Goal: Transaction & Acquisition: Purchase product/service

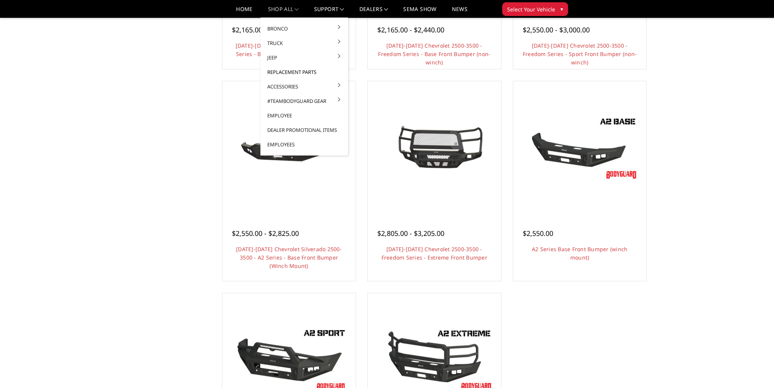
click at [291, 73] on link "Replacement Parts" at bounding box center [304, 72] width 81 height 14
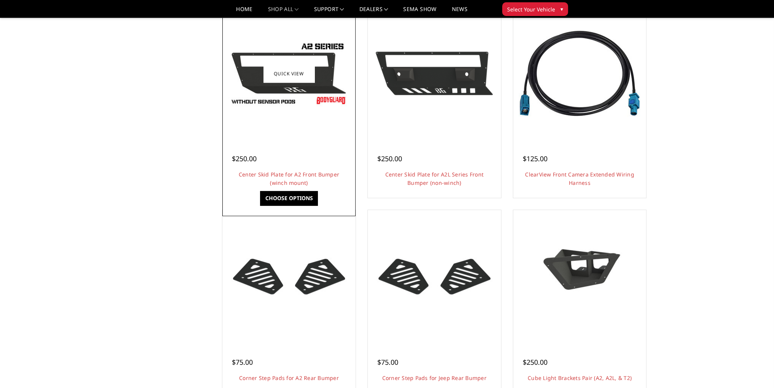
scroll to position [267, 0]
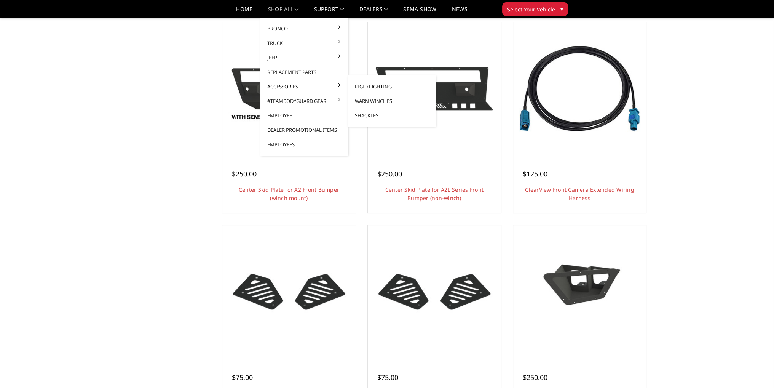
click at [380, 87] on link "Rigid Lighting" at bounding box center [391, 86] width 81 height 14
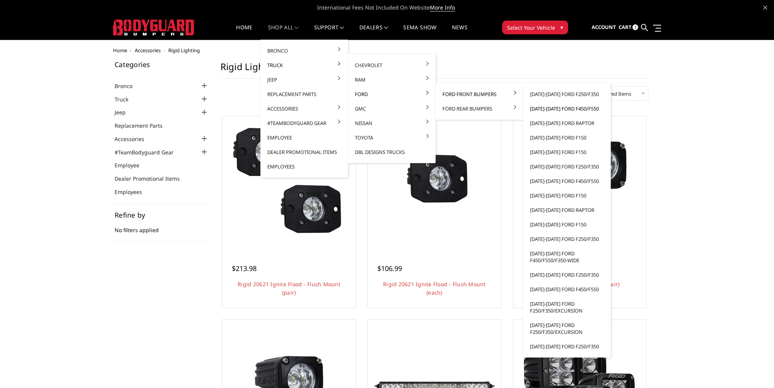
click at [561, 110] on link "[DATE]-[DATE] Ford F450/F550" at bounding box center [566, 108] width 81 height 14
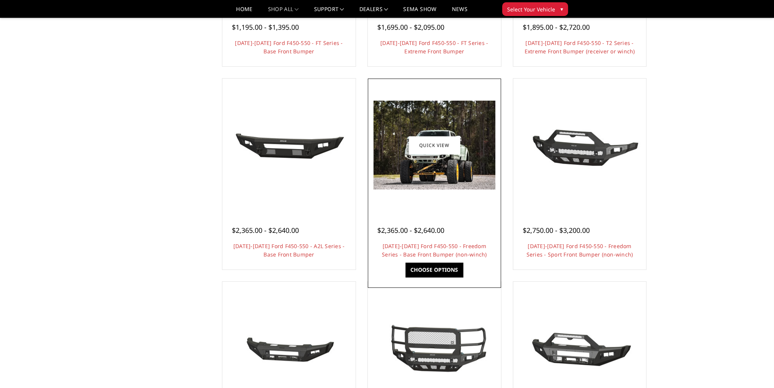
scroll to position [533, 0]
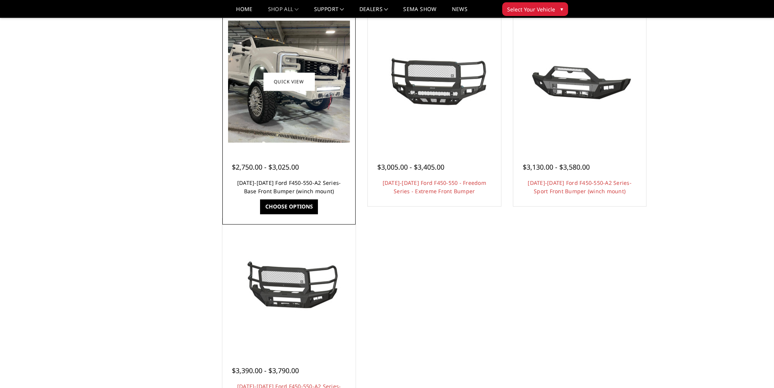
click at [303, 191] on link "[DATE]-[DATE] Ford F450-550-A2 Series-Base Front Bumper (winch mount)" at bounding box center [289, 187] width 104 height 16
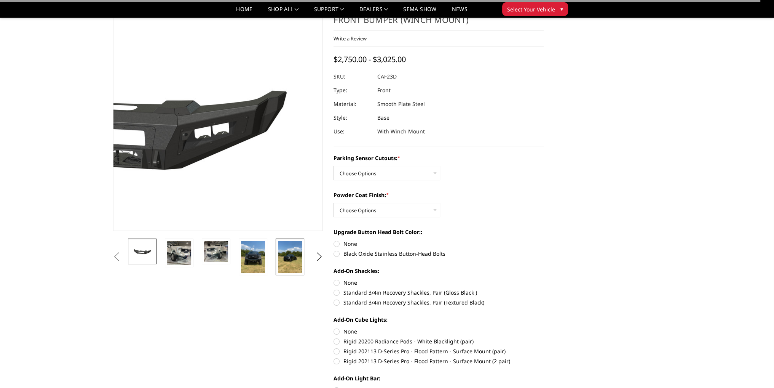
scroll to position [38, 0]
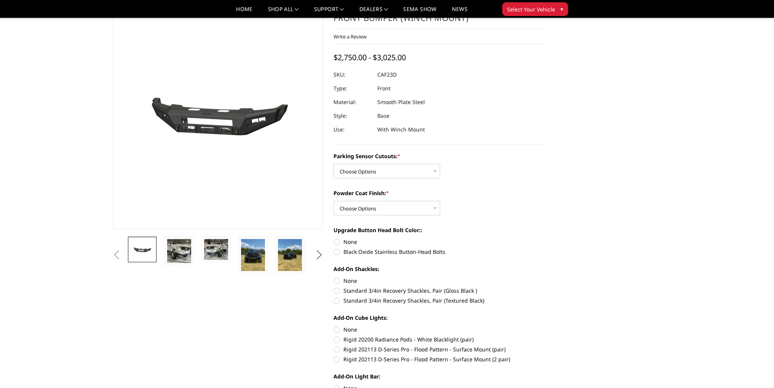
click at [316, 252] on button "Next" at bounding box center [318, 254] width 11 height 11
click at [317, 252] on button "Next" at bounding box center [318, 254] width 11 height 11
click at [323, 253] on button "Next" at bounding box center [318, 254] width 11 height 11
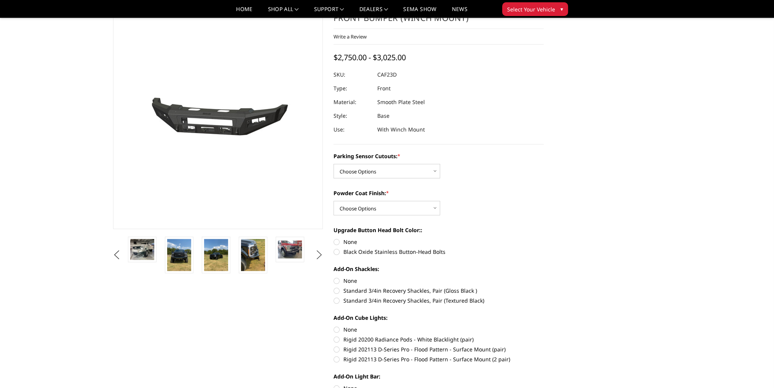
click at [318, 254] on button "Next" at bounding box center [318, 254] width 11 height 11
click at [318, 253] on button "Next" at bounding box center [318, 254] width 11 height 11
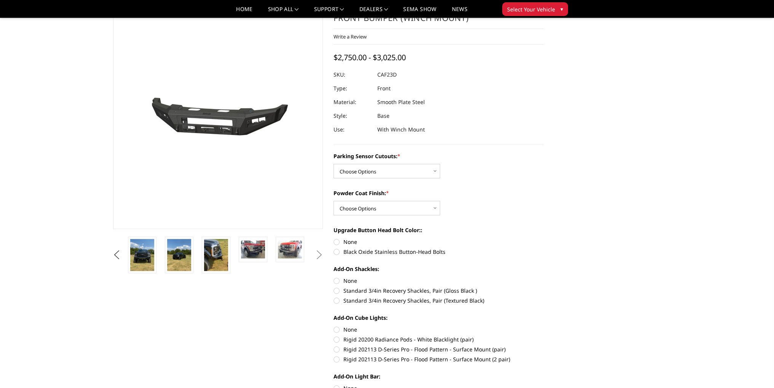
click at [319, 253] on button "Next" at bounding box center [318, 254] width 11 height 11
click at [319, 256] on button "Next" at bounding box center [318, 254] width 11 height 11
